Goal: Register for event/course

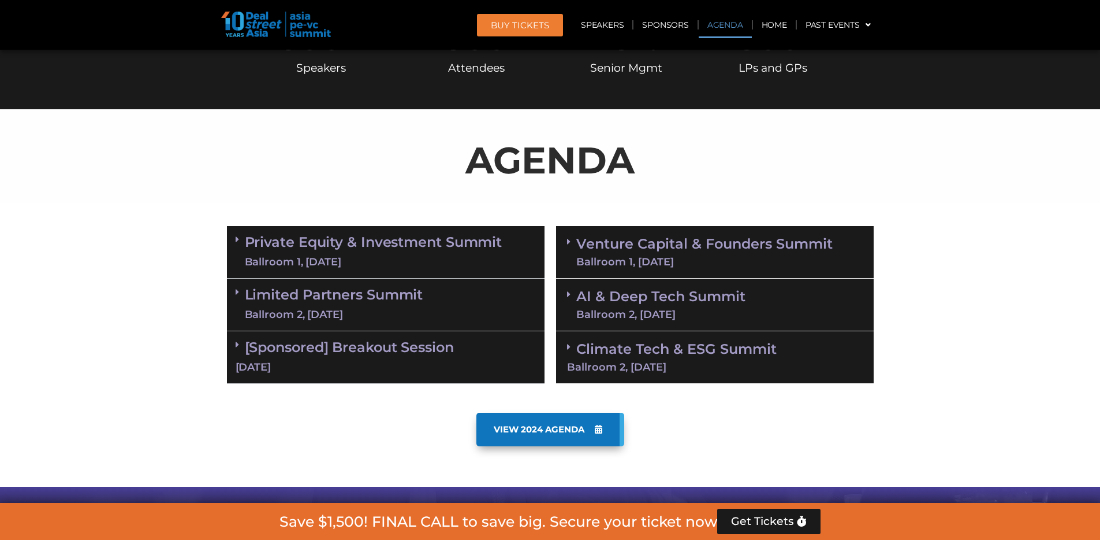
scroll to position [541, 0]
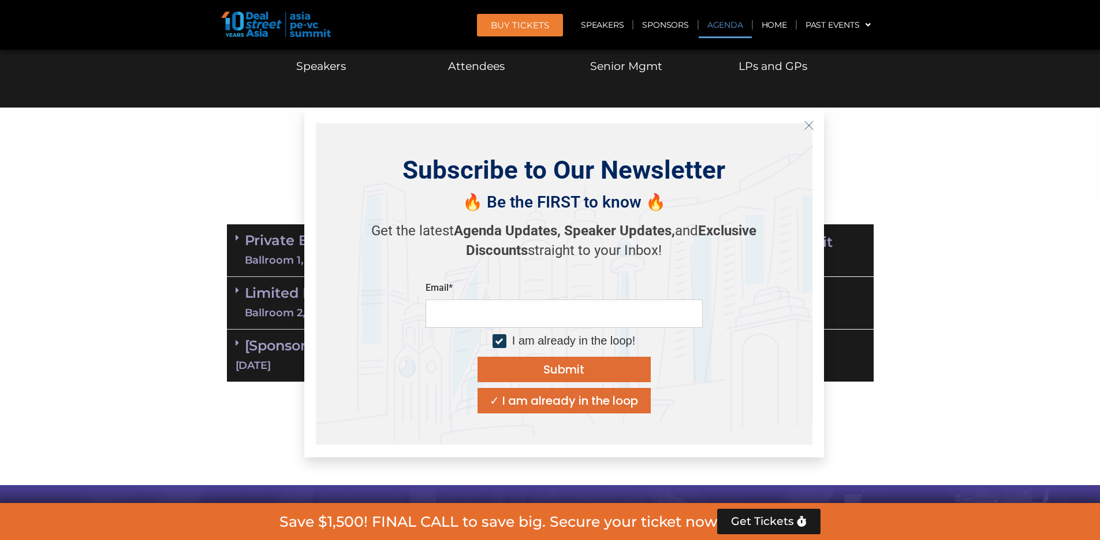
click at [568, 408] on button "✓ I am already in the loop" at bounding box center [564, 400] width 173 height 25
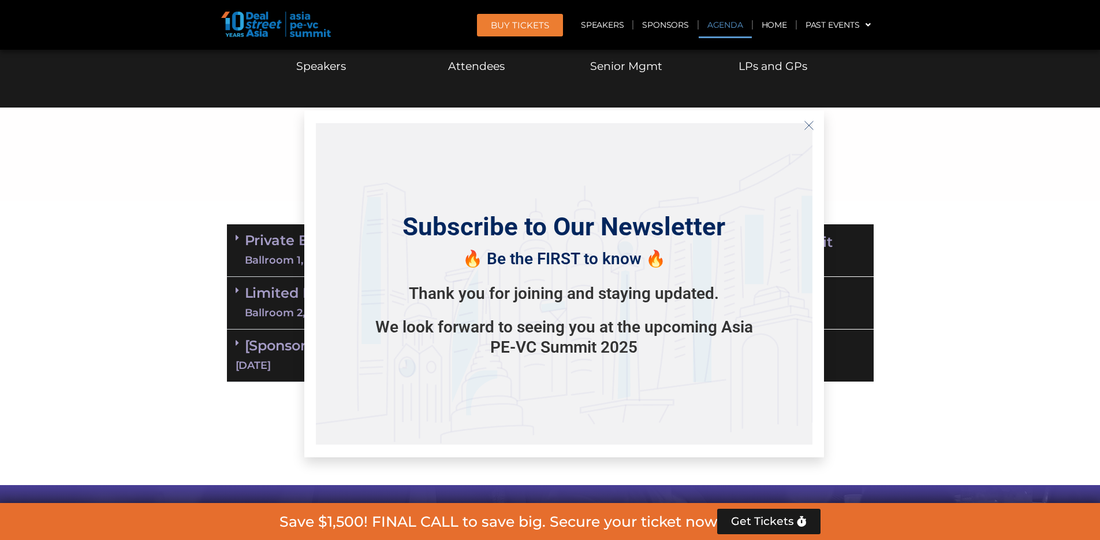
click at [810, 126] on line "Close" at bounding box center [809, 125] width 8 height 8
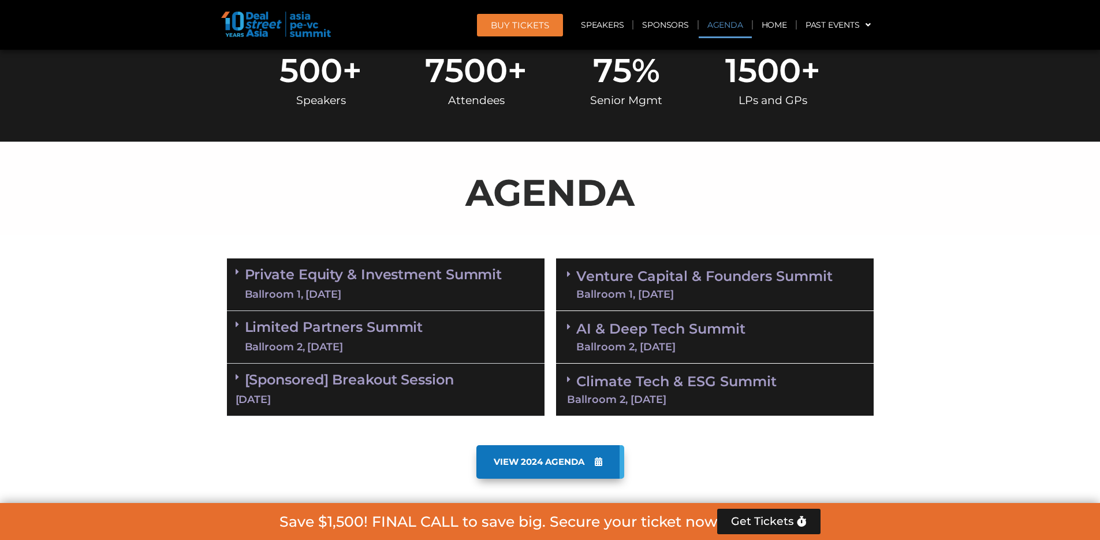
scroll to position [616, 0]
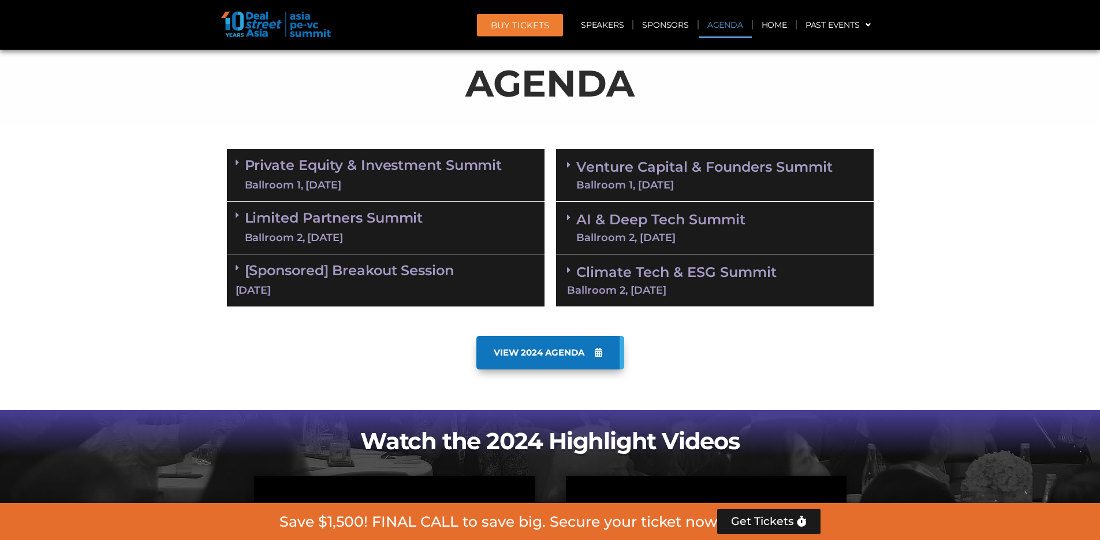
click at [237, 267] on icon at bounding box center [237, 267] width 3 height 9
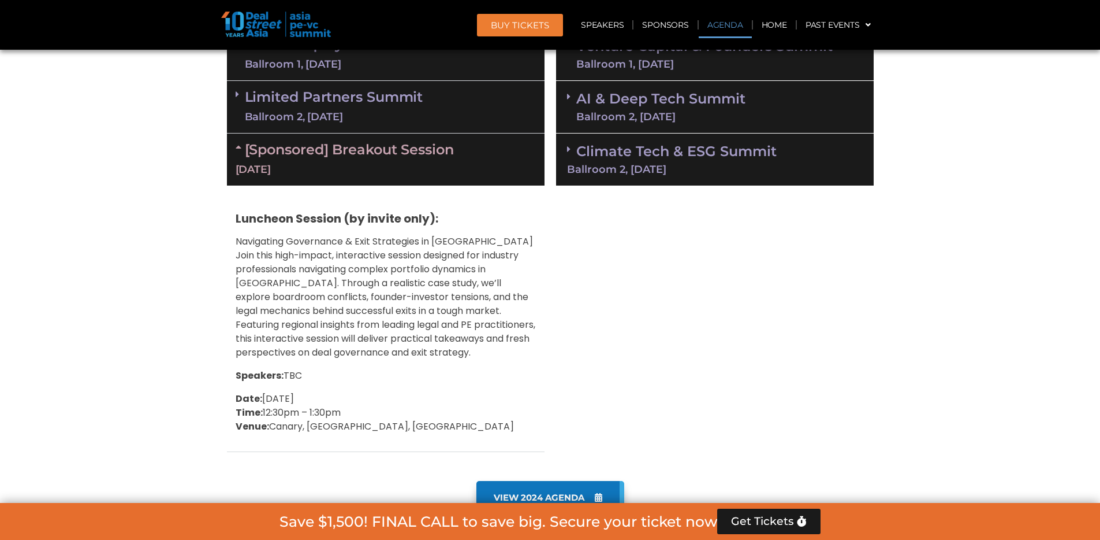
scroll to position [693, 0]
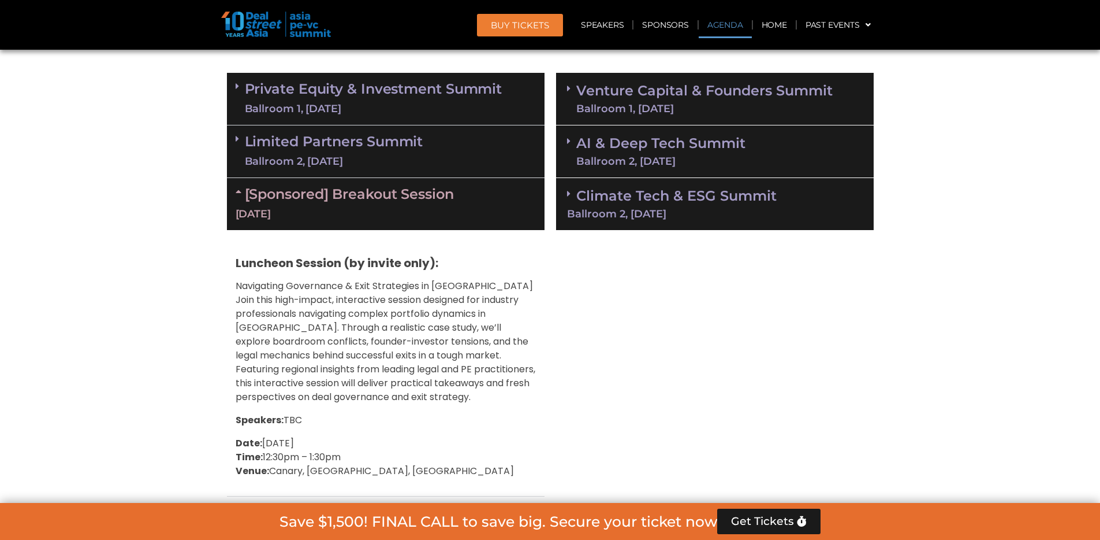
click at [238, 191] on icon at bounding box center [240, 191] width 9 height 9
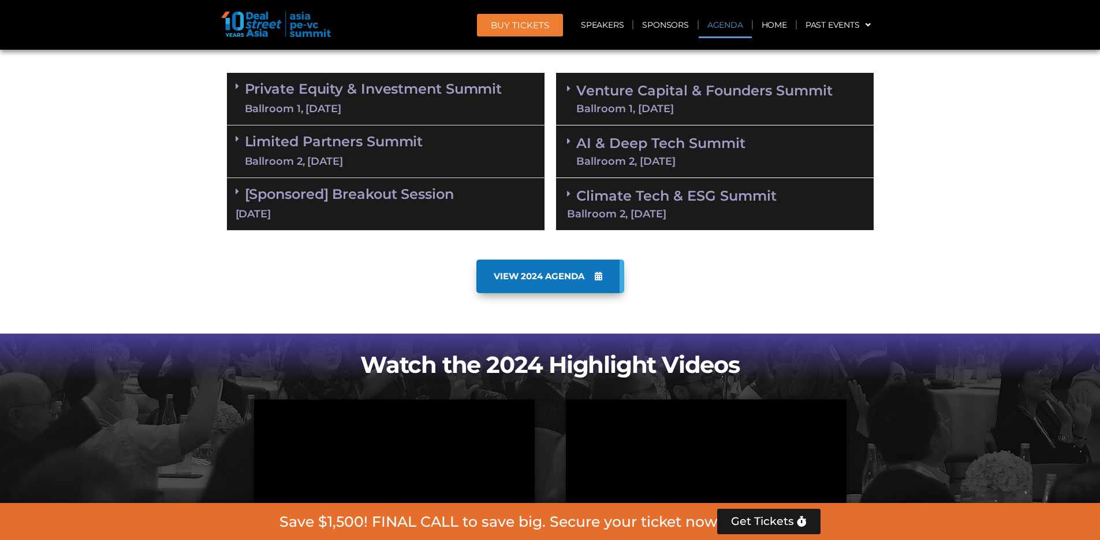
click at [569, 84] on icon at bounding box center [568, 88] width 3 height 9
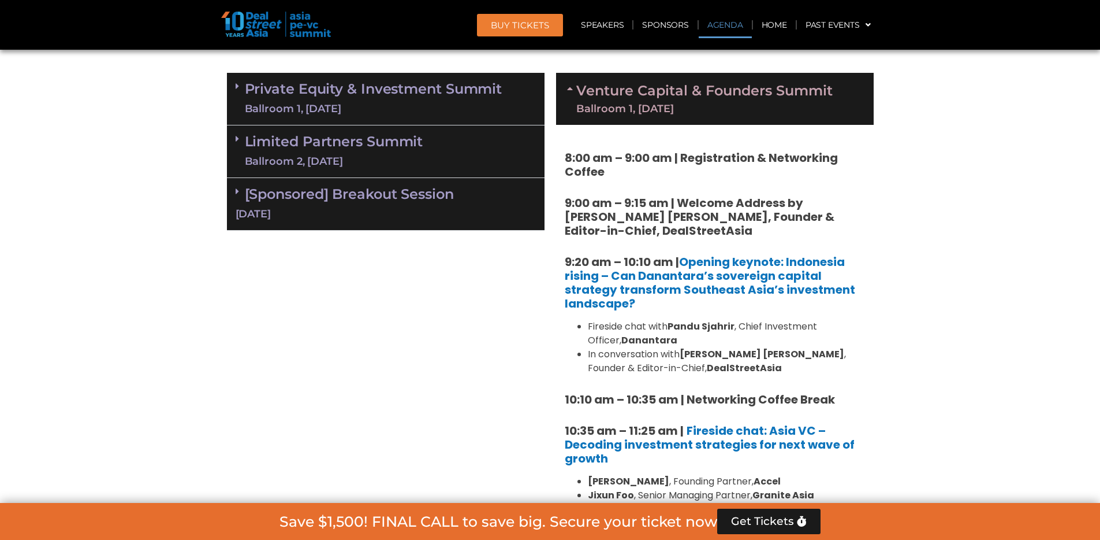
click at [568, 84] on icon at bounding box center [571, 88] width 9 height 9
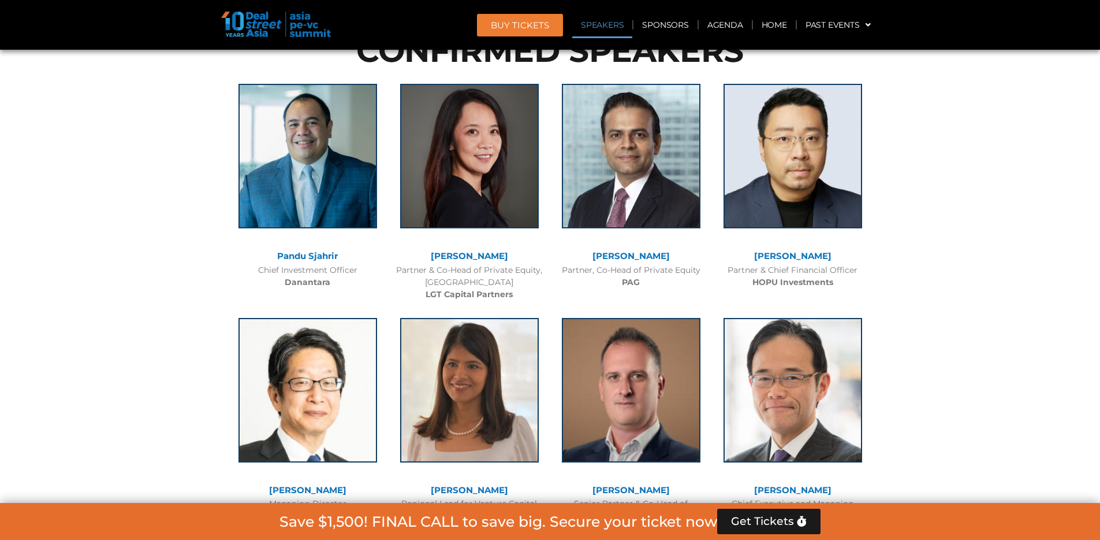
scroll to position [1270, 0]
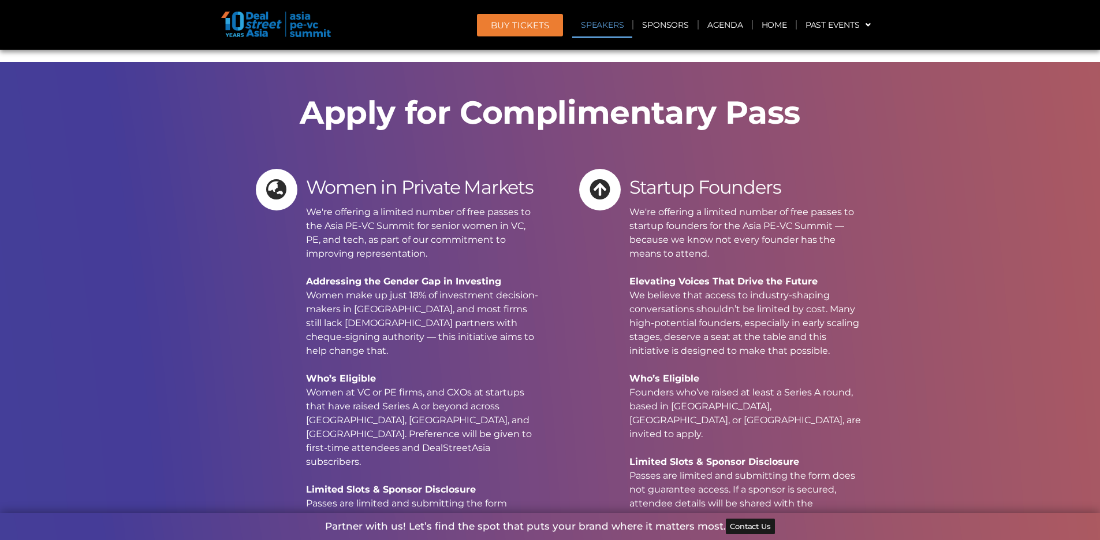
scroll to position [11146, 0]
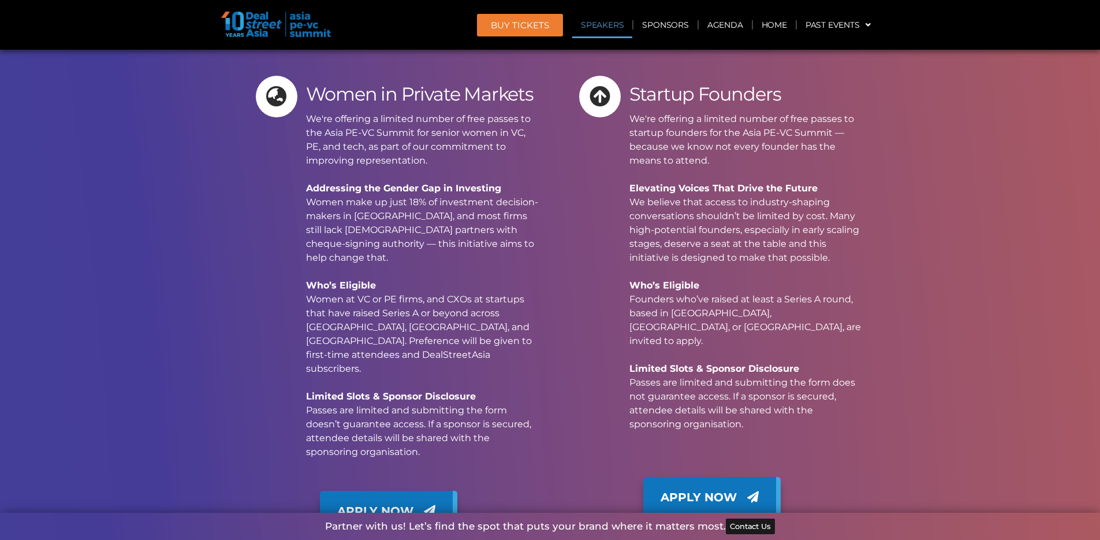
scroll to position [11268, 0]
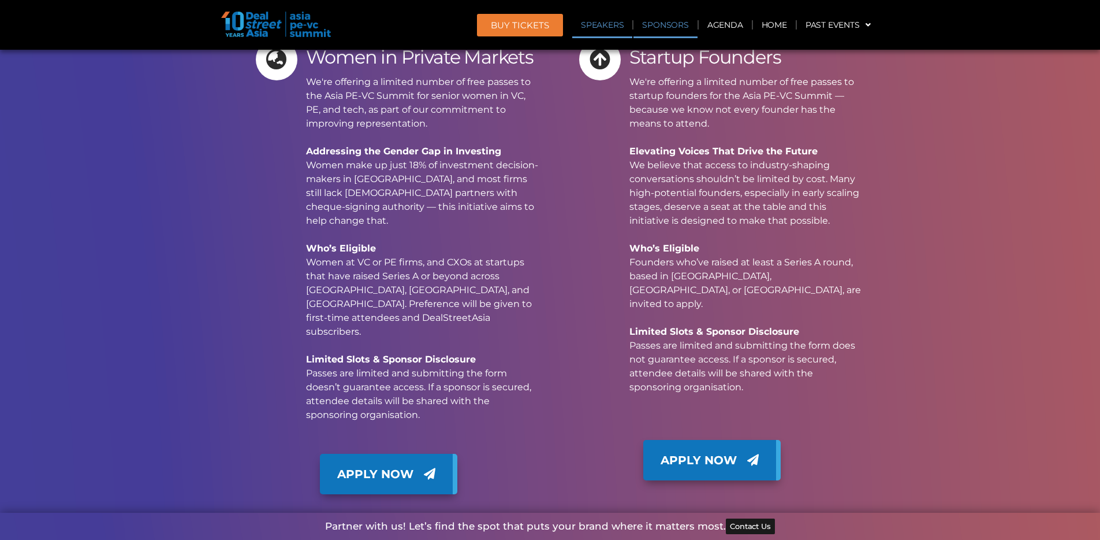
click at [502, 29] on span "BUY Tickets" at bounding box center [520, 25] width 58 height 9
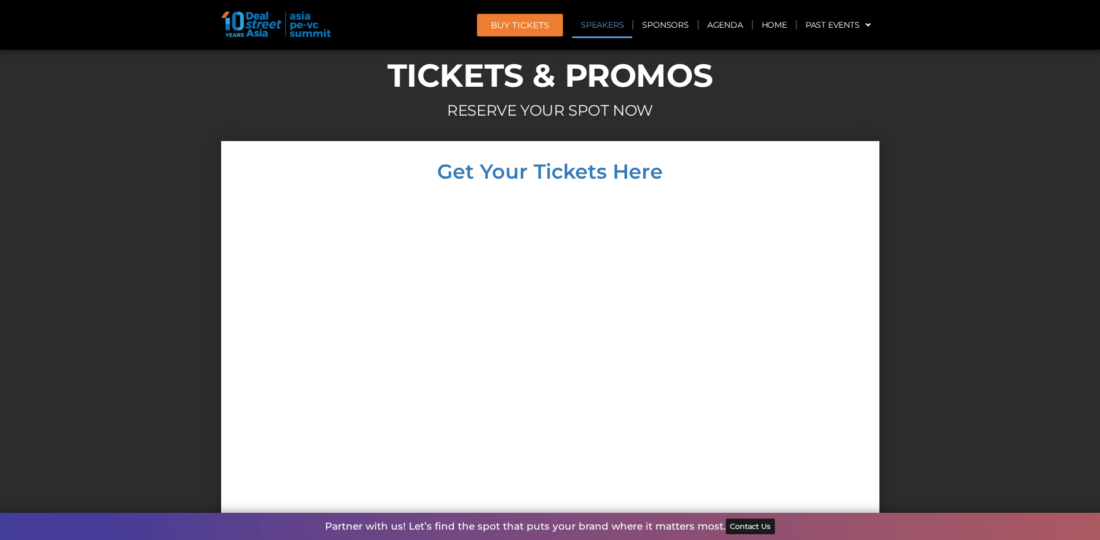
scroll to position [9834, 0]
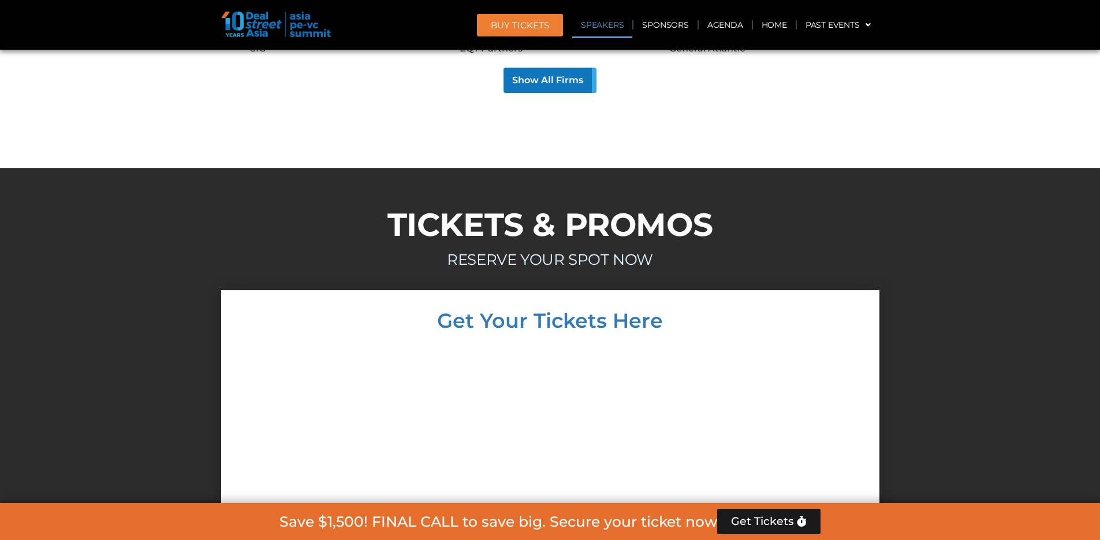
click at [759, 523] on span "Get Tickets" at bounding box center [762, 521] width 63 height 12
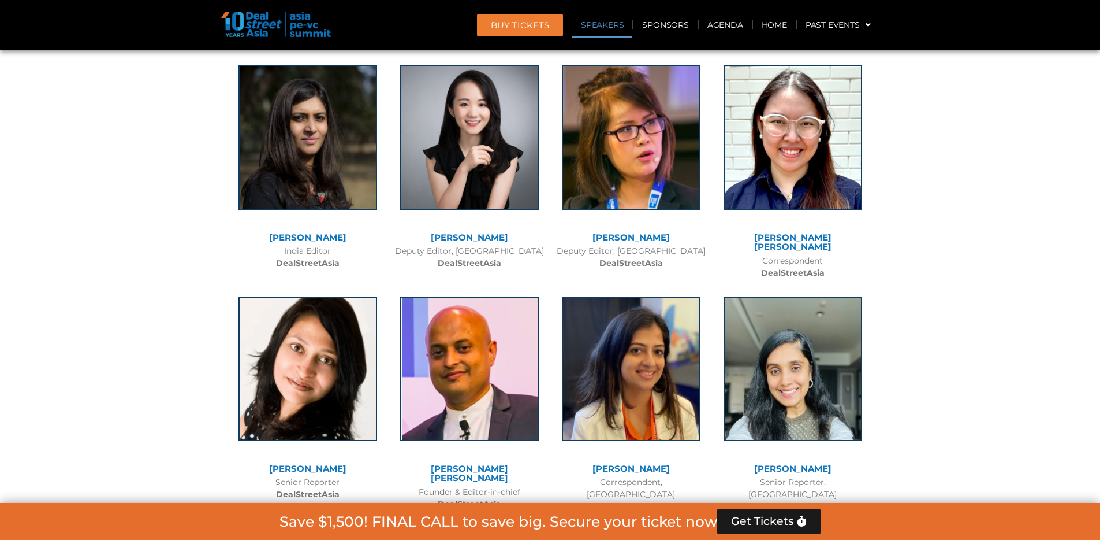
scroll to position [8115, 0]
